Goal: Entertainment & Leisure: Consume media (video, audio)

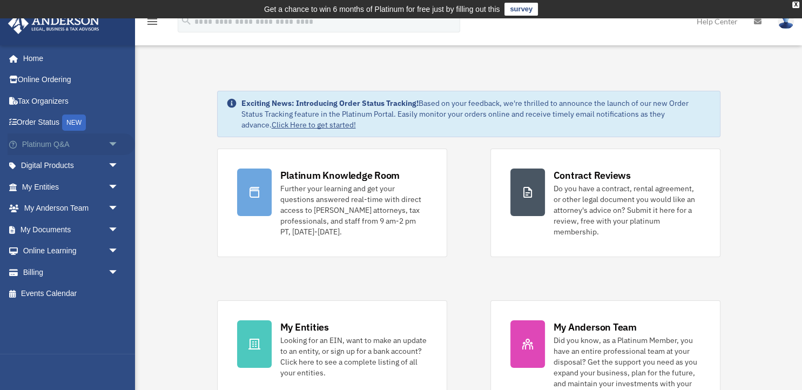
click at [113, 142] on span "arrow_drop_down" at bounding box center [119, 144] width 22 height 22
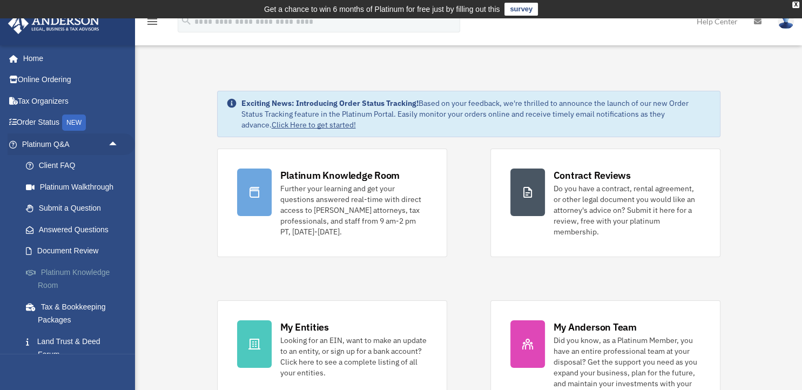
click at [53, 278] on link "Platinum Knowledge Room" at bounding box center [75, 278] width 120 height 35
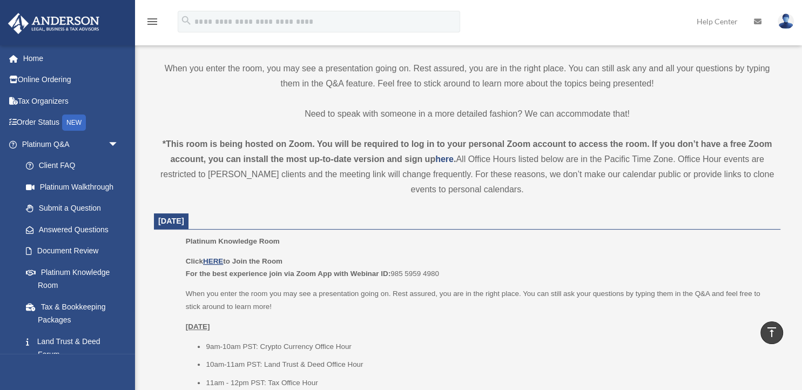
scroll to position [294, 0]
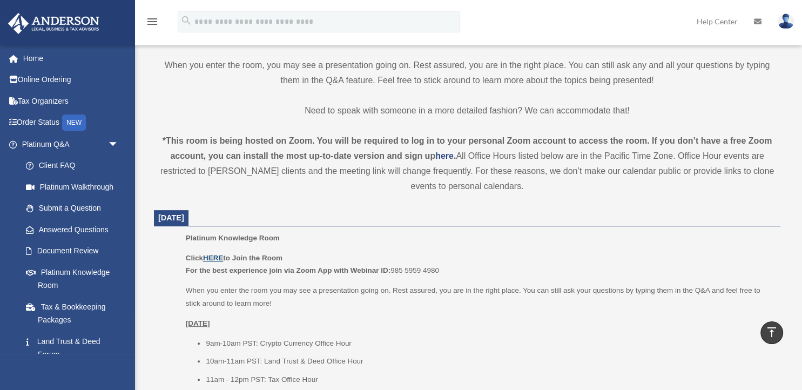
click at [216, 256] on u "HERE" at bounding box center [213, 258] width 20 height 8
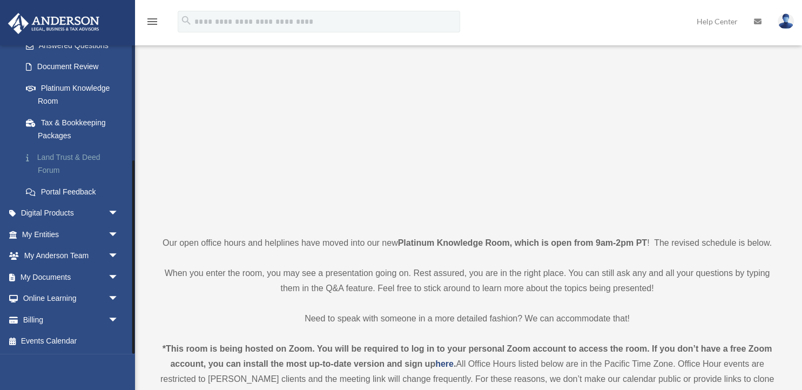
scroll to position [88, 0]
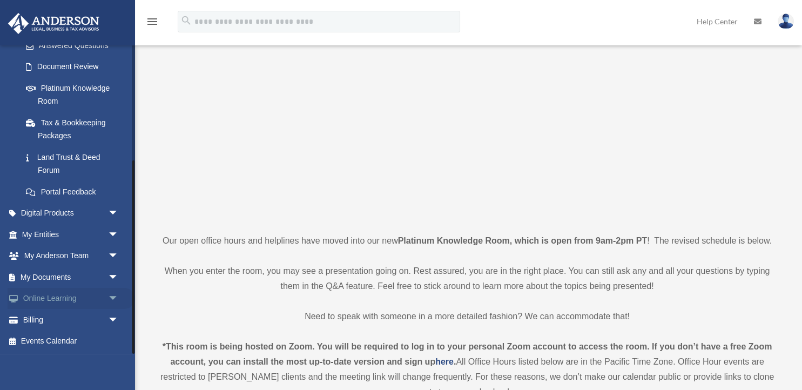
click at [113, 297] on span "arrow_drop_down" at bounding box center [119, 299] width 22 height 22
click at [55, 341] on link "Video Training" at bounding box center [75, 342] width 120 height 22
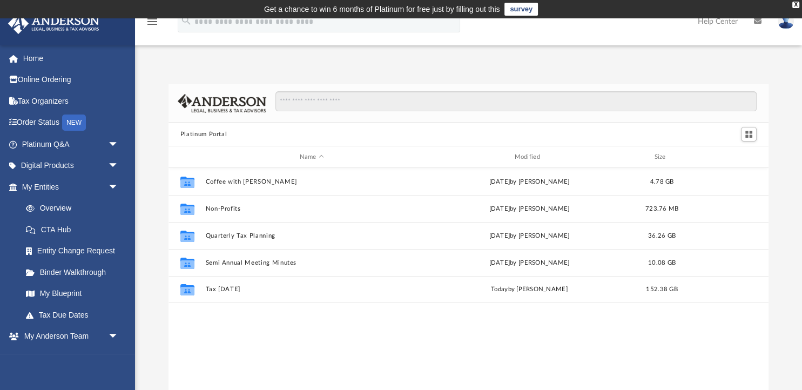
scroll to position [245, 600]
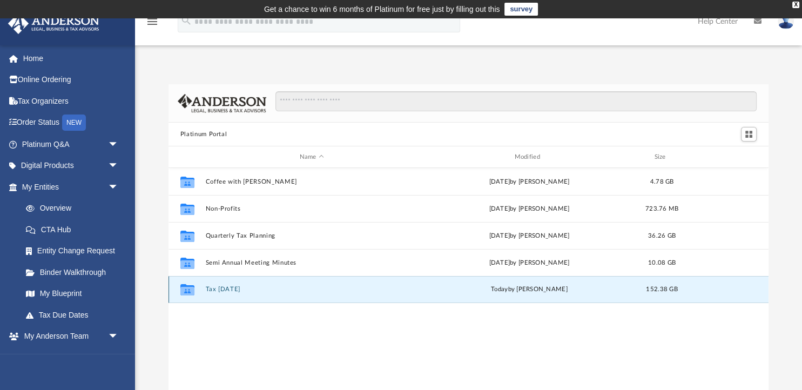
click at [227, 288] on button "Tax Tuesday" at bounding box center [311, 289] width 213 height 7
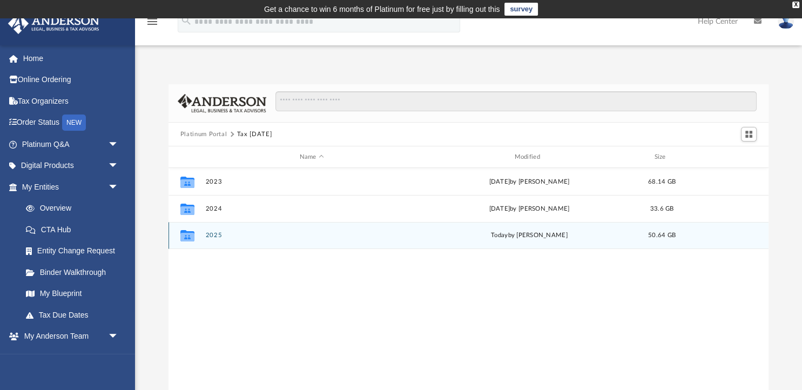
click at [216, 232] on div "Collaborated Folder 2025 today by Zyan Treadwell 50.64 GB" at bounding box center [469, 235] width 600 height 27
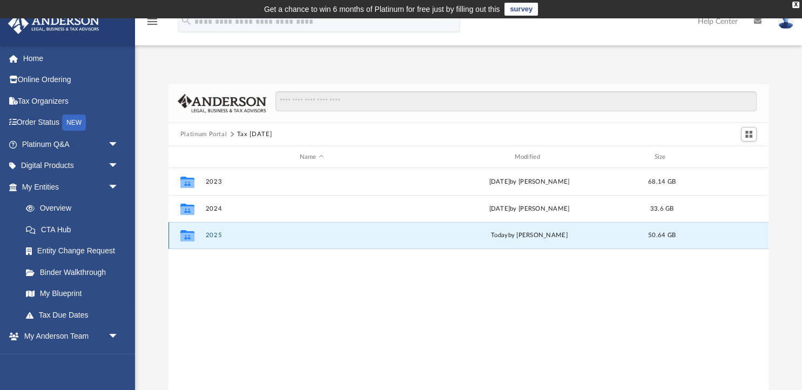
click at [216, 232] on div "Collaborated Folder 2025 today by Zyan Treadwell 50.64 GB" at bounding box center [469, 235] width 600 height 27
click at [654, 235] on span "50.64 GB" at bounding box center [662, 235] width 28 height 6
click at [185, 234] on icon "grid" at bounding box center [187, 237] width 14 height 9
click at [185, 236] on icon "grid" at bounding box center [187, 235] width 14 height 11
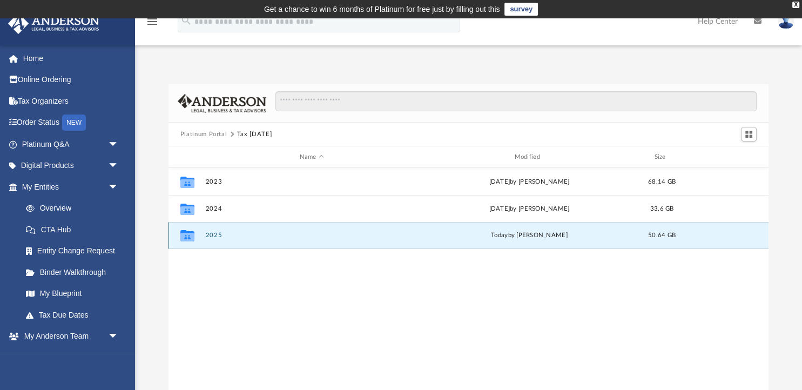
click at [185, 236] on icon "grid" at bounding box center [187, 235] width 14 height 11
click at [543, 234] on div "today by Zyan Treadwell" at bounding box center [529, 236] width 213 height 10
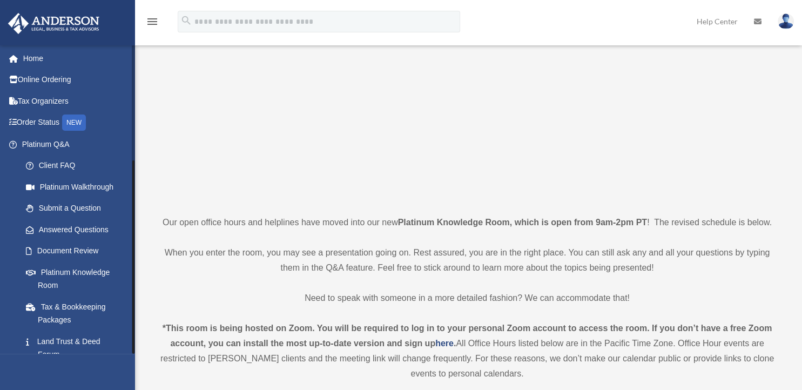
scroll to position [184, 0]
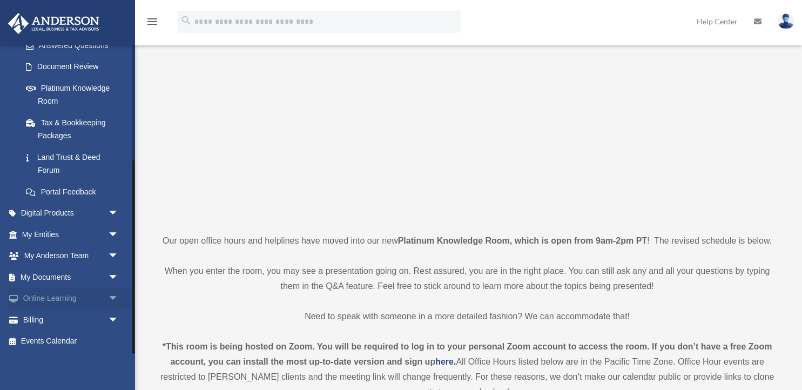
click at [116, 295] on span "arrow_drop_down" at bounding box center [119, 299] width 22 height 22
click at [51, 322] on link "Courses" at bounding box center [75, 320] width 120 height 22
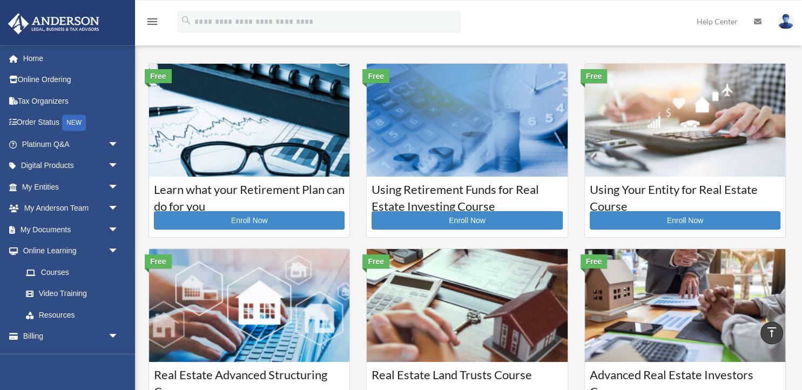
scroll to position [18, 0]
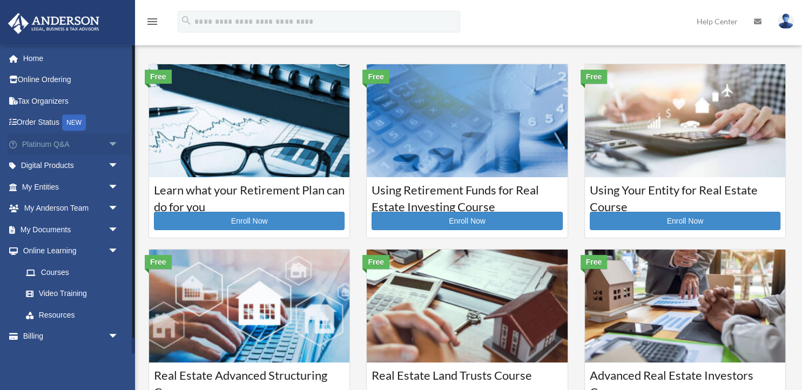
click at [113, 144] on span "arrow_drop_down" at bounding box center [119, 144] width 22 height 22
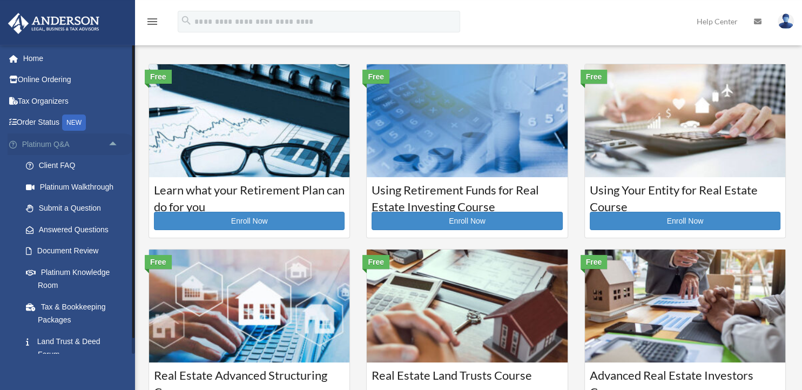
click at [113, 143] on span "arrow_drop_up" at bounding box center [119, 144] width 22 height 22
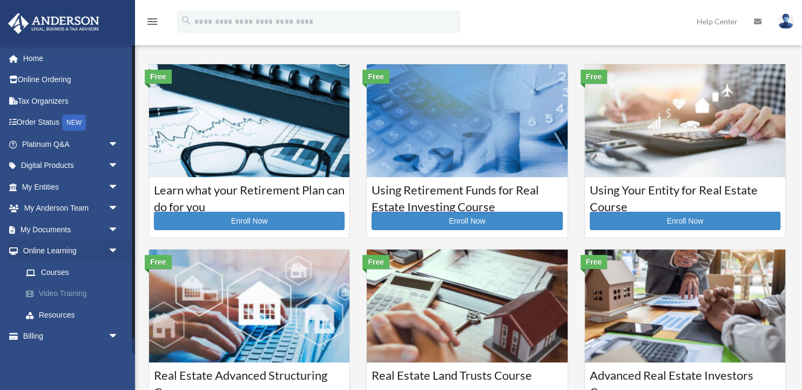
click at [65, 294] on link "Video Training" at bounding box center [75, 294] width 120 height 22
click at [53, 314] on link "Resources" at bounding box center [75, 315] width 120 height 22
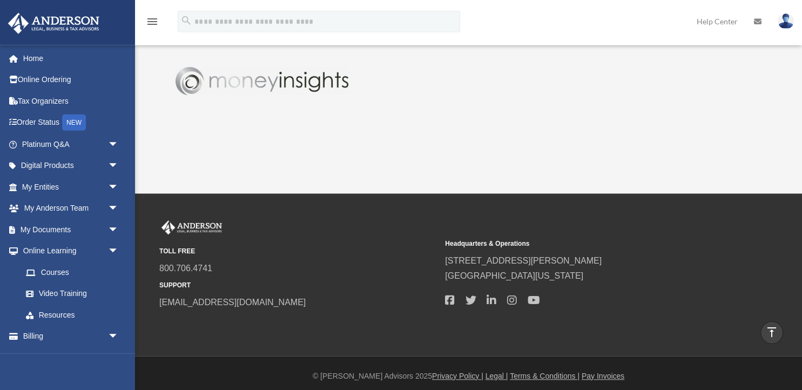
scroll to position [722, 0]
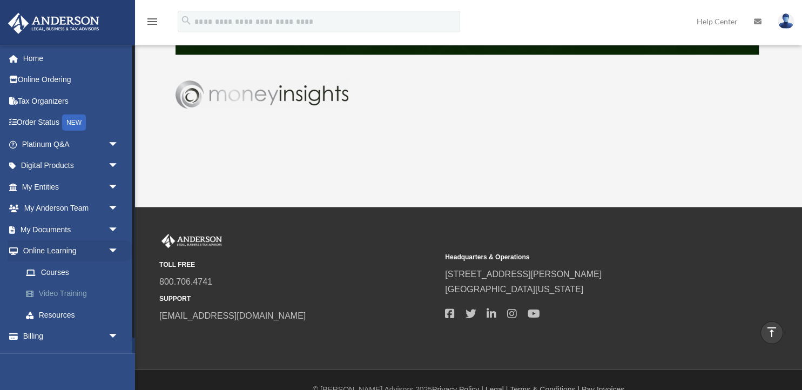
click at [43, 291] on link "Video Training" at bounding box center [75, 294] width 120 height 22
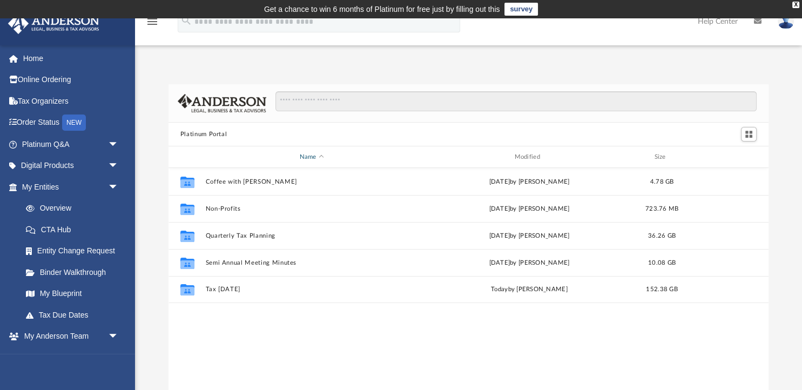
click at [319, 156] on div "Name" at bounding box center [311, 157] width 213 height 10
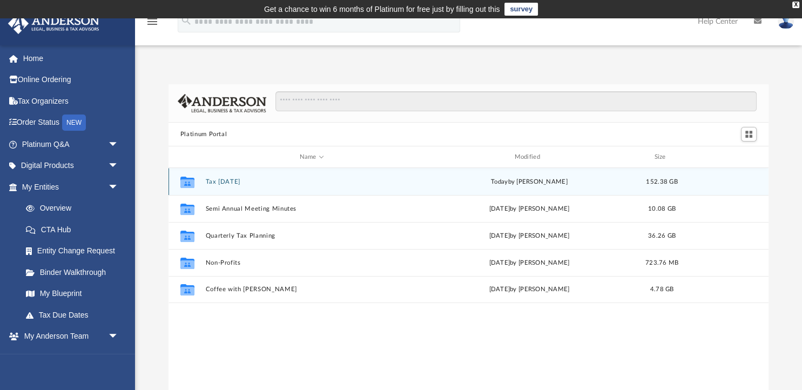
click at [233, 183] on button "Tax Tuesday" at bounding box center [311, 181] width 213 height 7
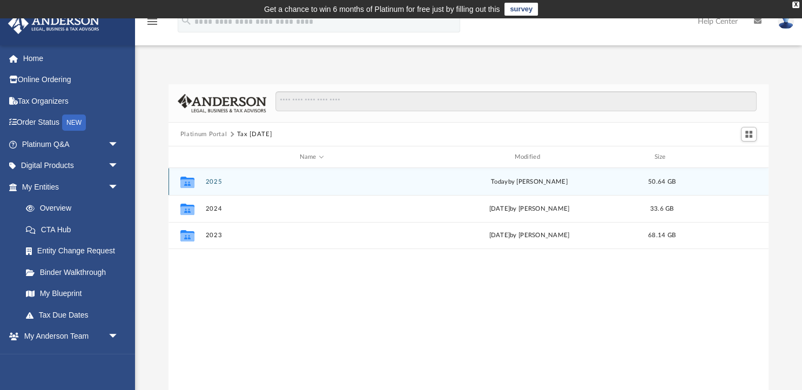
click at [218, 180] on button "2025" at bounding box center [311, 181] width 213 height 7
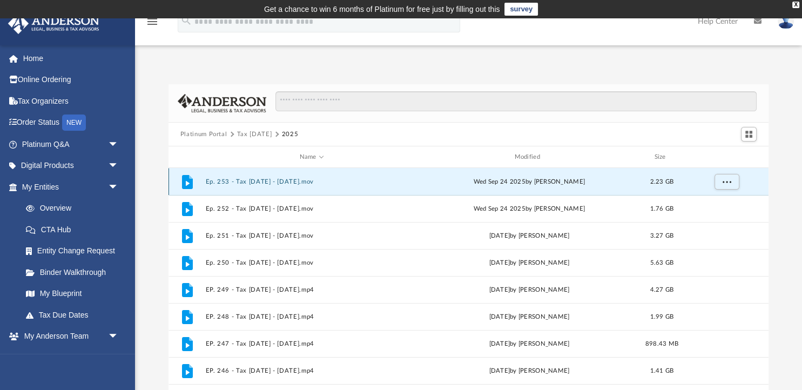
click at [288, 179] on button "Ep. 253 - Tax Tuesday - September 23rd, 2025.mov" at bounding box center [311, 181] width 213 height 7
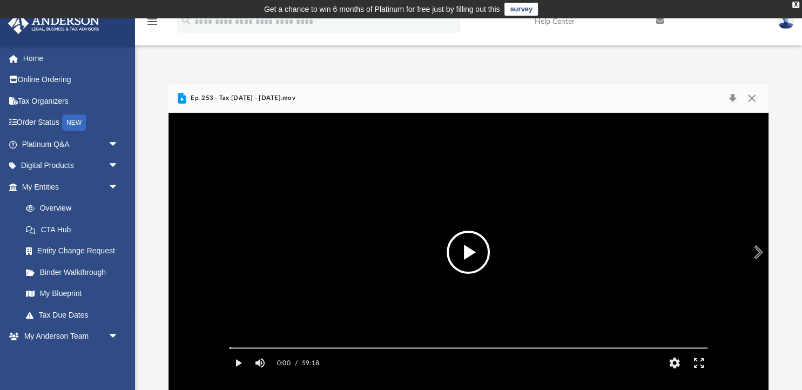
click at [470, 245] on button "File preview" at bounding box center [468, 252] width 43 height 43
click at [450, 197] on video "File preview" at bounding box center [468, 253] width 495 height 248
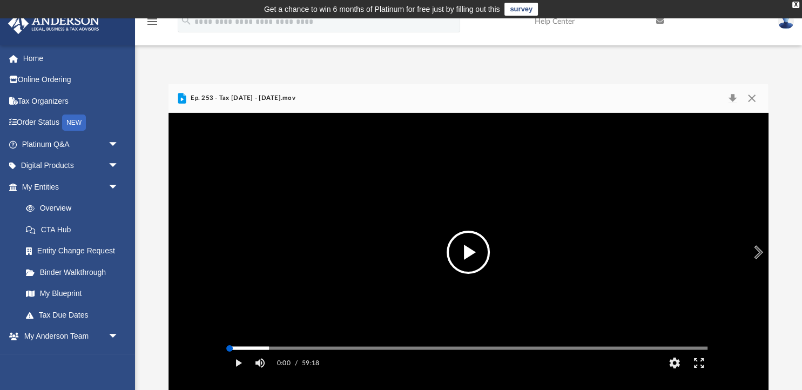
drag, startPoint x: 277, startPoint y: 364, endPoint x: 220, endPoint y: 357, distance: 56.7
click at [220, 357] on div "Autoplay Disabled Speed Normal Quality Auto Subtitles/CC Off Audio Autoplay Dis…" at bounding box center [469, 252] width 601 height 279
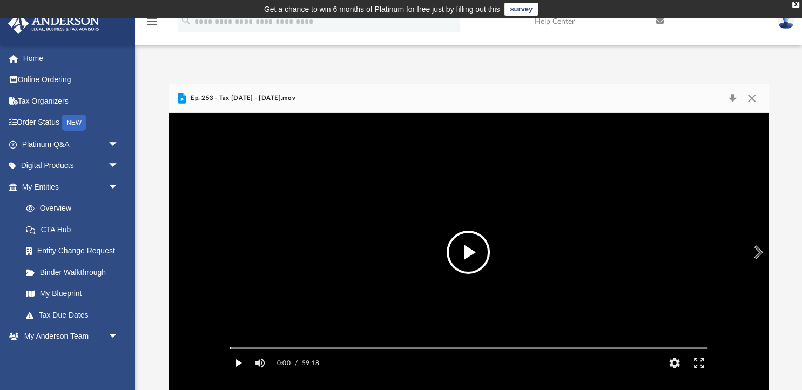
click at [240, 374] on button "Play" at bounding box center [238, 363] width 24 height 22
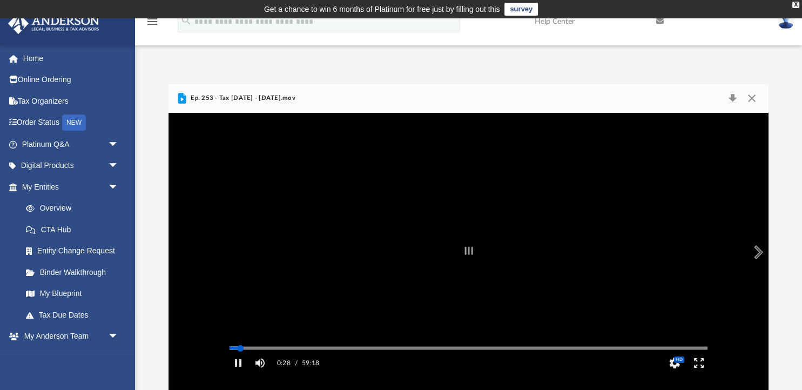
drag, startPoint x: 230, startPoint y: 364, endPoint x: 240, endPoint y: 365, distance: 10.3
click at [240, 365] on div "Autoplay Disabled Speed Normal Quality Auto Subtitles/CC Off Audio Autoplay Dis…" at bounding box center [469, 252] width 601 height 279
click at [253, 352] on div "Media Slider" at bounding box center [253, 348] width 6 height 6
click at [257, 352] on div "Media Slider" at bounding box center [256, 348] width 6 height 6
drag, startPoint x: 273, startPoint y: 364, endPoint x: 285, endPoint y: 364, distance: 11.3
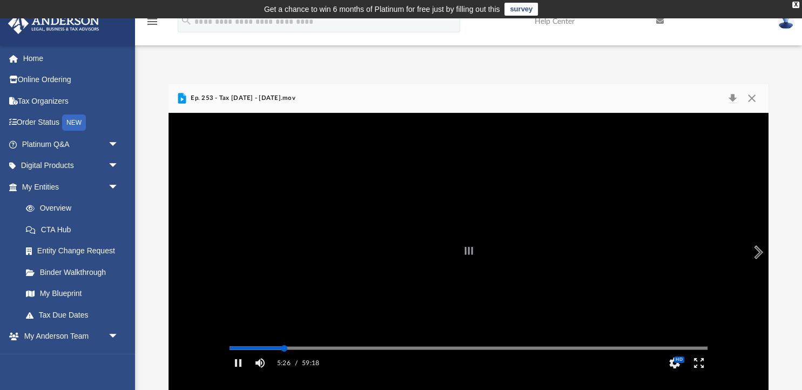
click at [285, 364] on div "Autoplay Disabled Speed Normal Quality Auto Subtitles/CC Off Audio Autoplay Dis…" at bounding box center [469, 252] width 601 height 279
click at [291, 365] on div "Autoplay Disabled Speed Normal Quality Auto Subtitles/CC Off Audio Autoplay Dis…" at bounding box center [469, 252] width 601 height 279
click at [297, 364] on div "Autoplay Disabled Speed Normal Quality Auto Subtitles/CC Off Audio Autoplay Dis…" at bounding box center [469, 252] width 601 height 279
click at [304, 364] on div "Autoplay Disabled Speed Normal Quality Auto Subtitles/CC Off Audio Autoplay Dis…" at bounding box center [469, 252] width 601 height 279
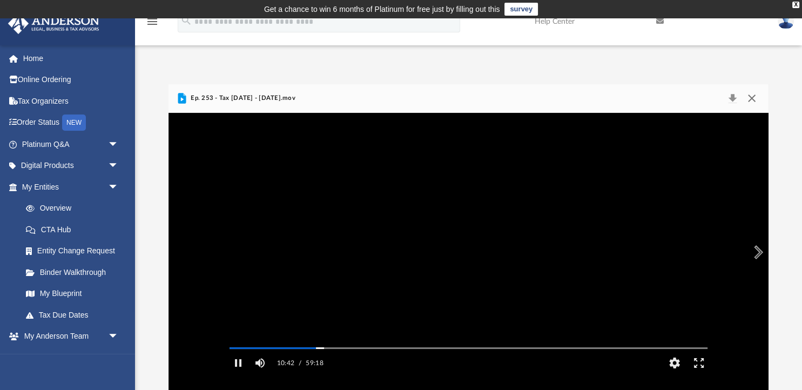
click at [755, 98] on button "Close" at bounding box center [751, 98] width 19 height 15
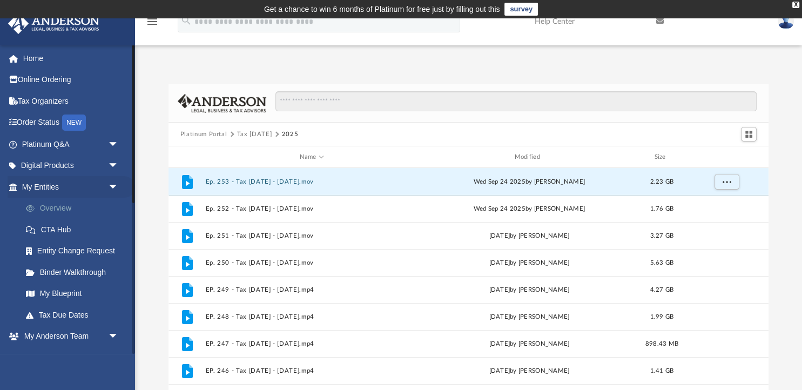
click at [56, 207] on link "Overview" at bounding box center [75, 209] width 120 height 22
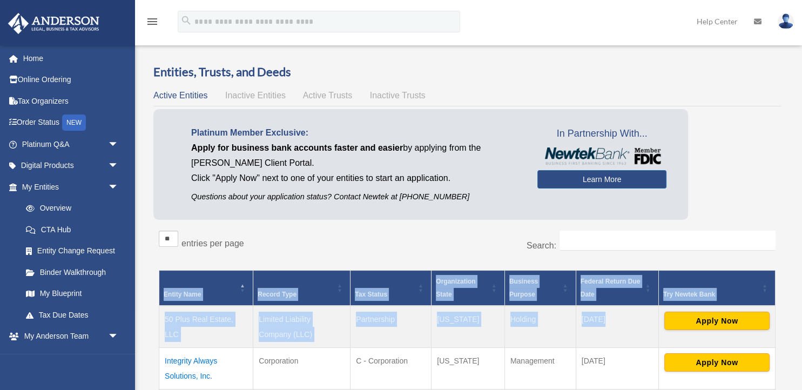
click at [762, 261] on div "Overview date_range Published on Last updated [DATE] [DATE] by [PERSON_NAME] Ad…" at bounding box center [467, 287] width 659 height 472
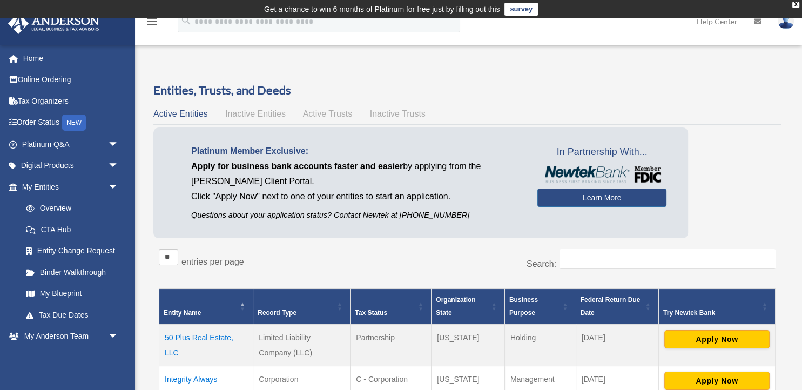
click at [474, 95] on h3 "Entities, Trusts, and Deeds" at bounding box center [467, 90] width 628 height 17
click at [46, 142] on link "Platinum Q&A arrow_drop_down" at bounding box center [71, 144] width 127 height 22
click at [113, 143] on span "arrow_drop_down" at bounding box center [119, 144] width 22 height 22
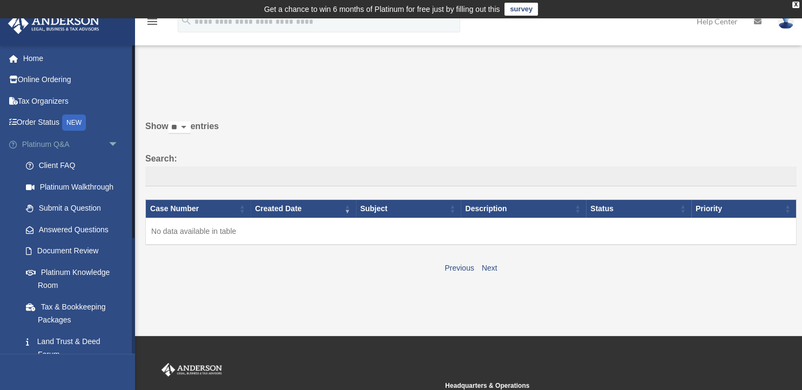
click at [110, 140] on span "arrow_drop_down" at bounding box center [119, 144] width 22 height 22
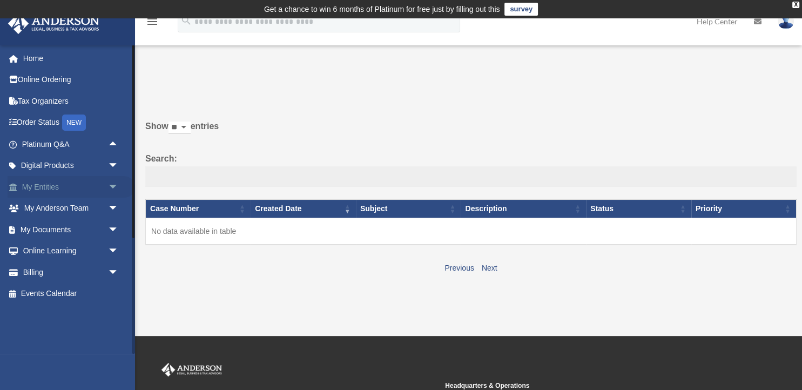
click at [112, 186] on span "arrow_drop_down" at bounding box center [119, 187] width 22 height 22
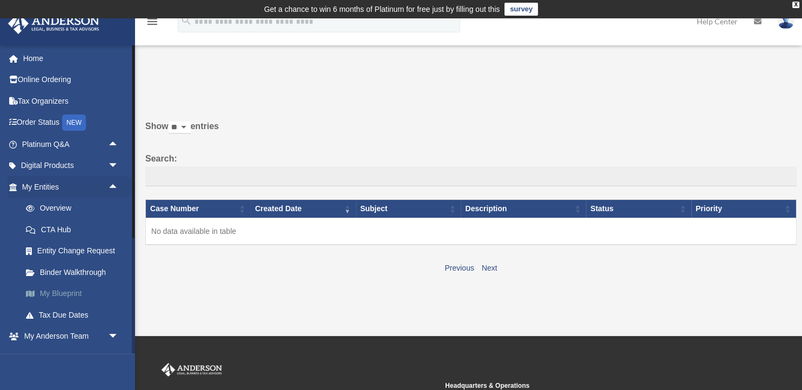
click at [52, 295] on link "My Blueprint" at bounding box center [75, 294] width 120 height 22
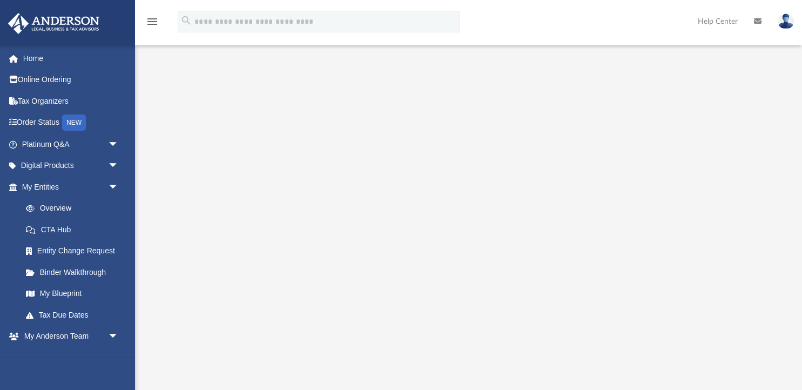
scroll to position [90, 0]
click at [59, 209] on link "Overview" at bounding box center [75, 209] width 120 height 22
